Goal: Find specific page/section: Find specific page/section

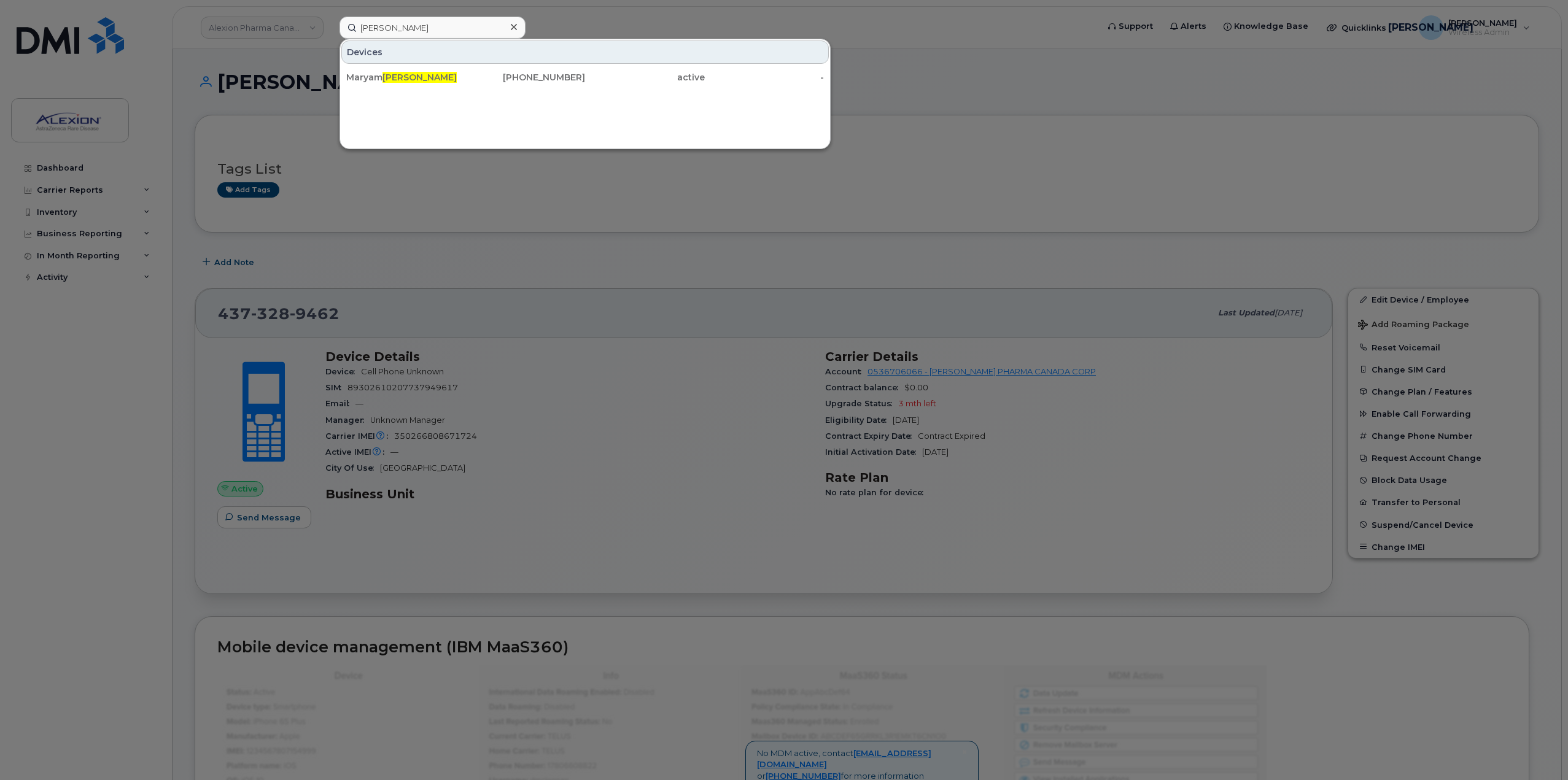
type input "[PERSON_NAME]"
click at [409, 82] on span "[PERSON_NAME]" at bounding box center [420, 77] width 75 height 11
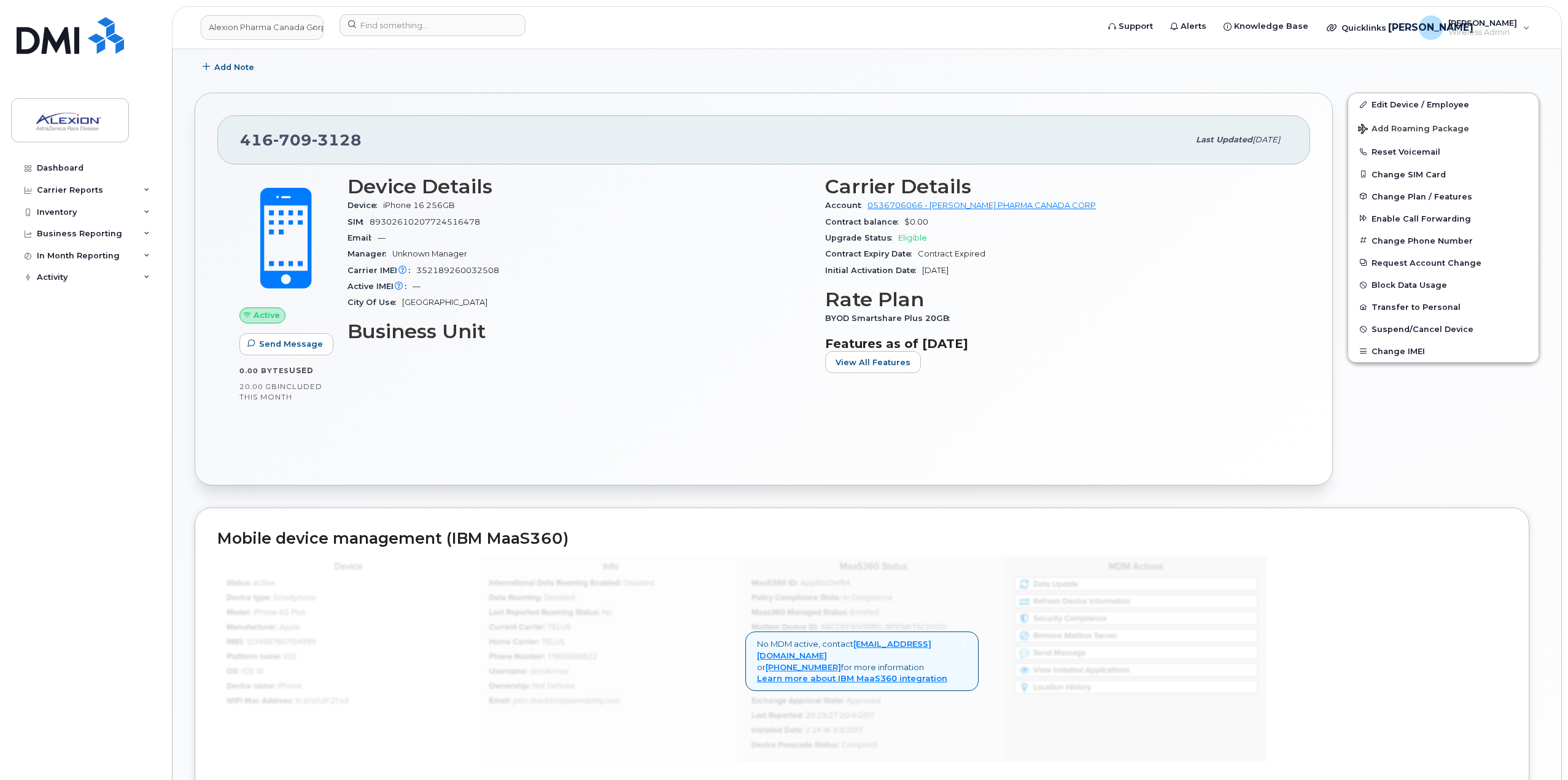
scroll to position [246, 0]
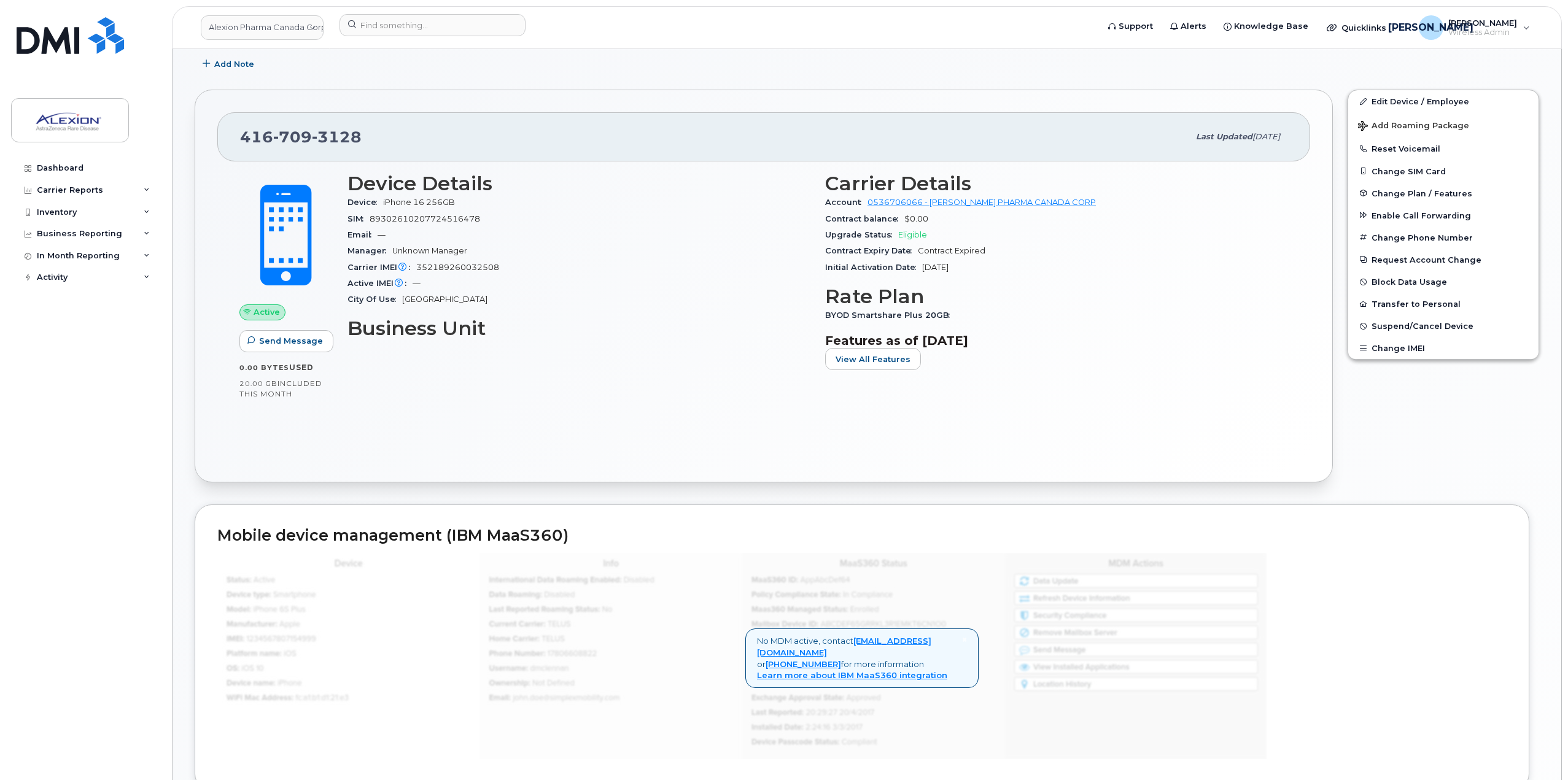
drag, startPoint x: 993, startPoint y: 269, endPoint x: 924, endPoint y: 262, distance: 69.4
click at [924, 262] on div "Initial Activation Date Apr 14, 2025" at bounding box center [1057, 268] width 463 height 16
click at [983, 277] on div "Carrier Details Account 0536706066 - Bell - ALEXION PHARMA CANADA CORP Contract…" at bounding box center [1057, 276] width 478 height 222
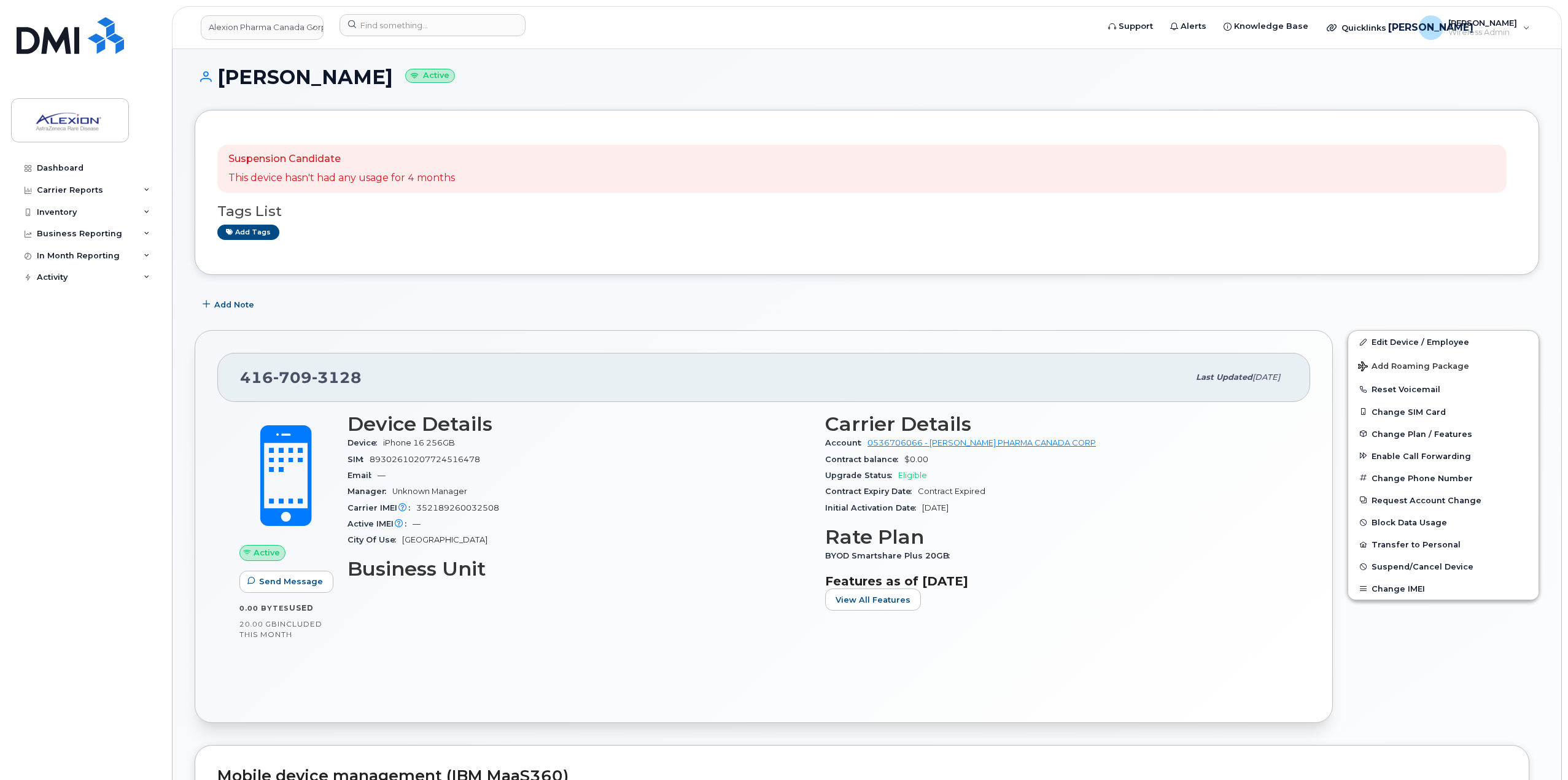
scroll to position [0, 0]
